Goal: Navigation & Orientation: Understand site structure

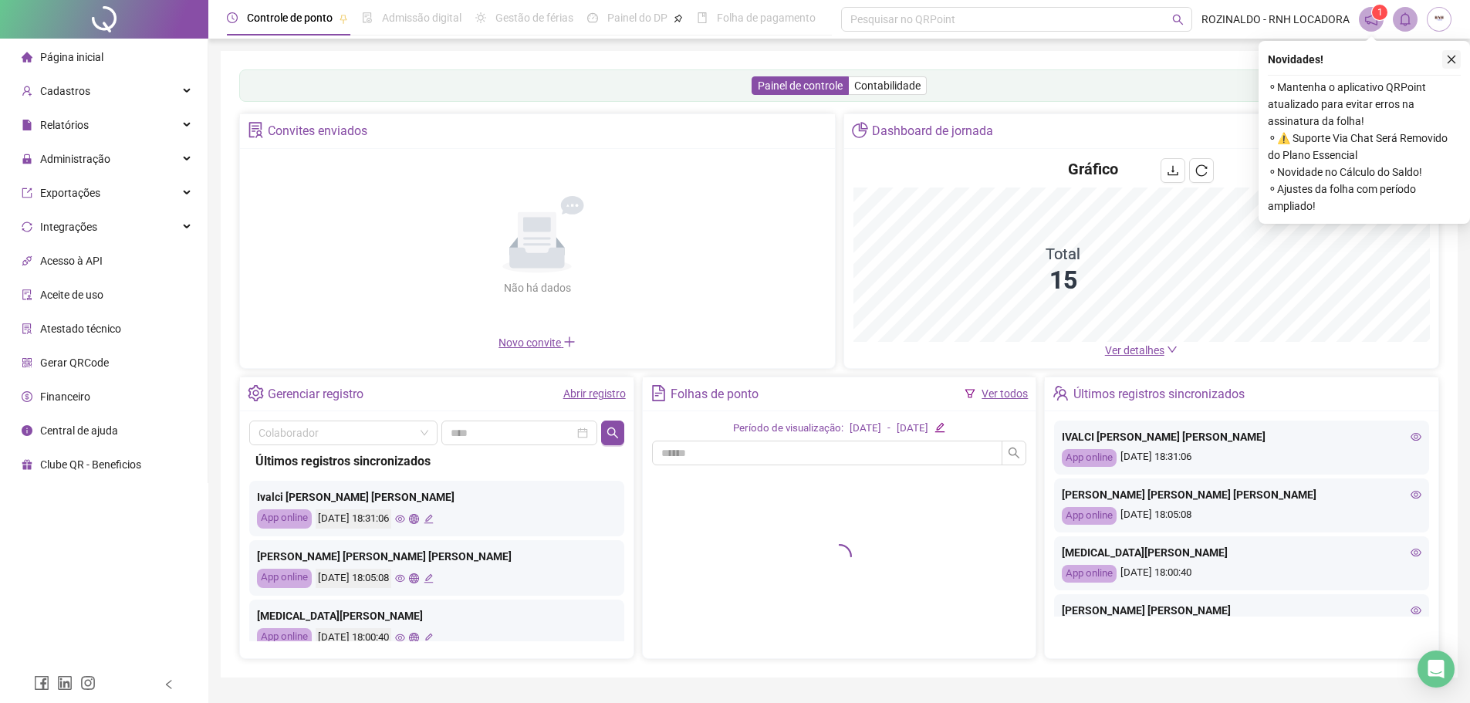
click at [1450, 61] on icon "close" at bounding box center [1452, 60] width 8 height 8
click at [1455, 64] on icon "close" at bounding box center [1451, 59] width 11 height 11
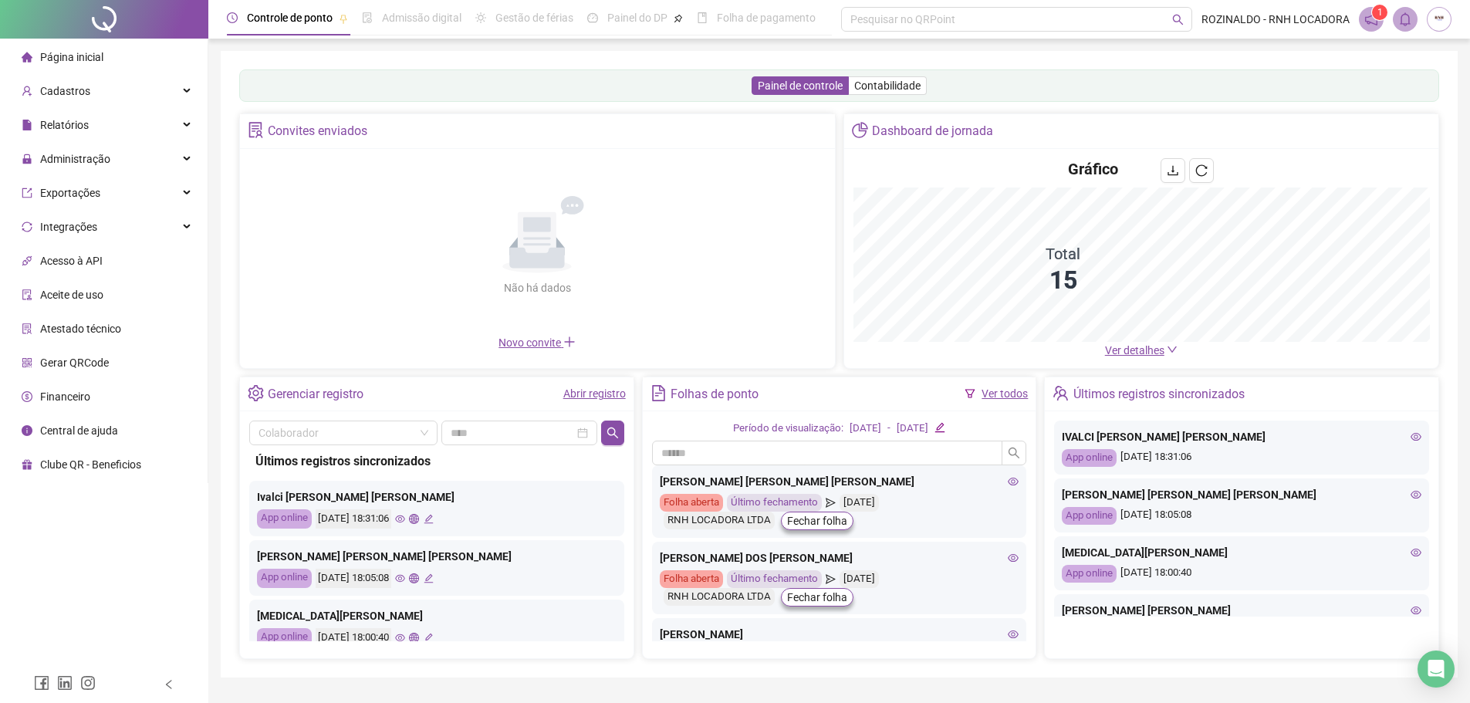
click at [1444, 26] on img at bounding box center [1439, 19] width 23 height 23
